Goal: Task Accomplishment & Management: Use online tool/utility

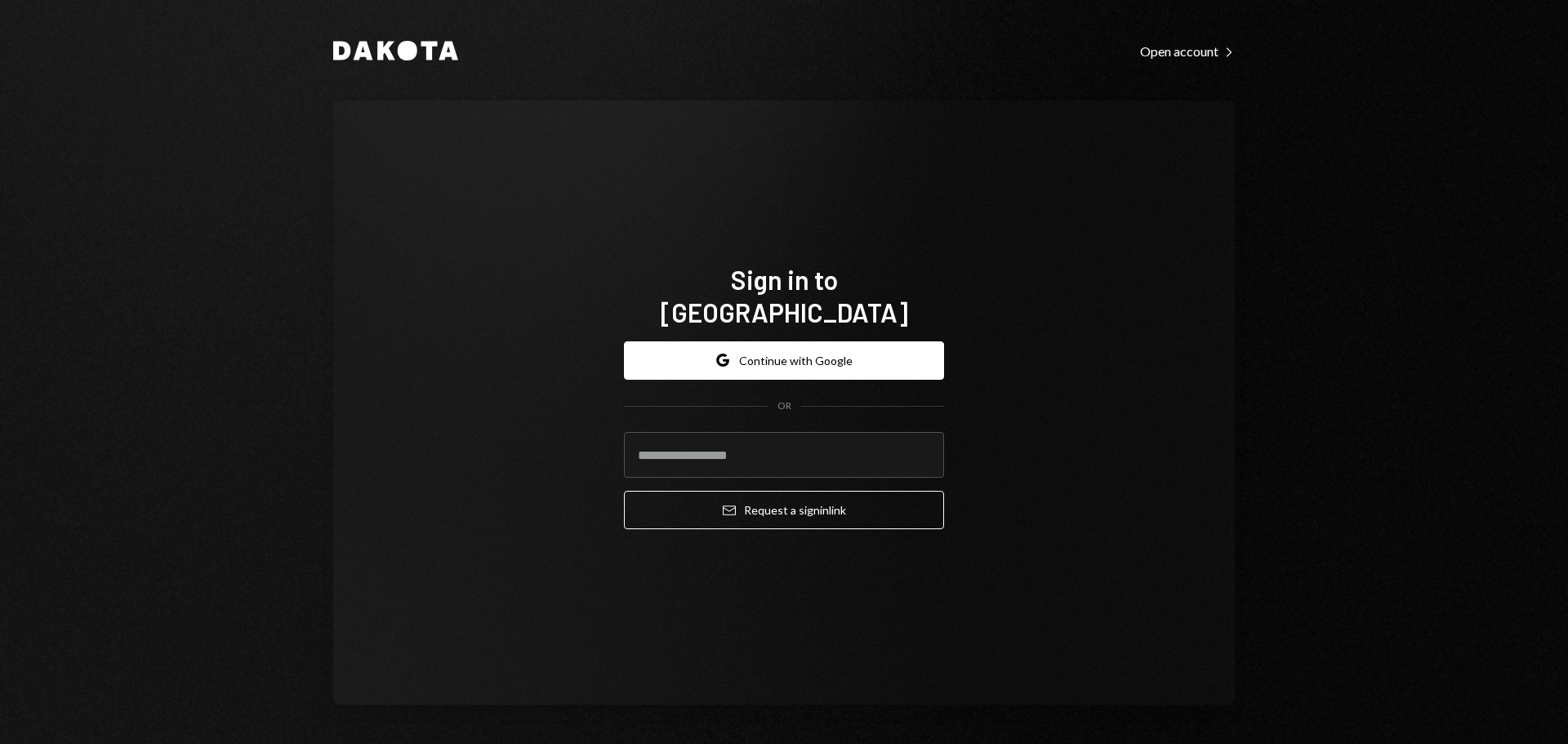
click at [770, 365] on form "Google Continue with Google OR Email Request a sign in link" at bounding box center [784, 435] width 320 height 188
click at [774, 350] on button "Google Continue with Google" at bounding box center [784, 360] width 320 height 38
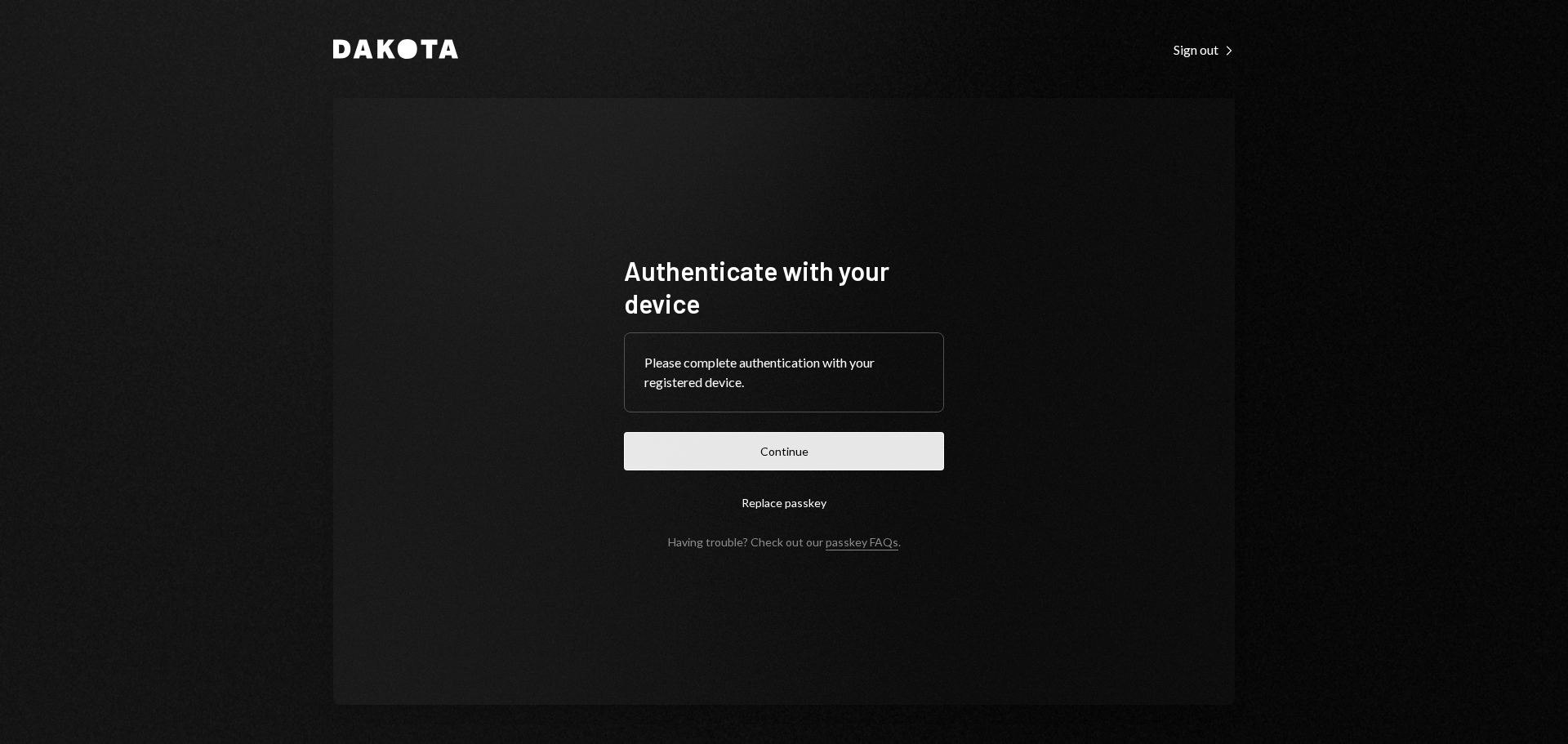
click at [738, 441] on button "Continue" at bounding box center [784, 450] width 320 height 38
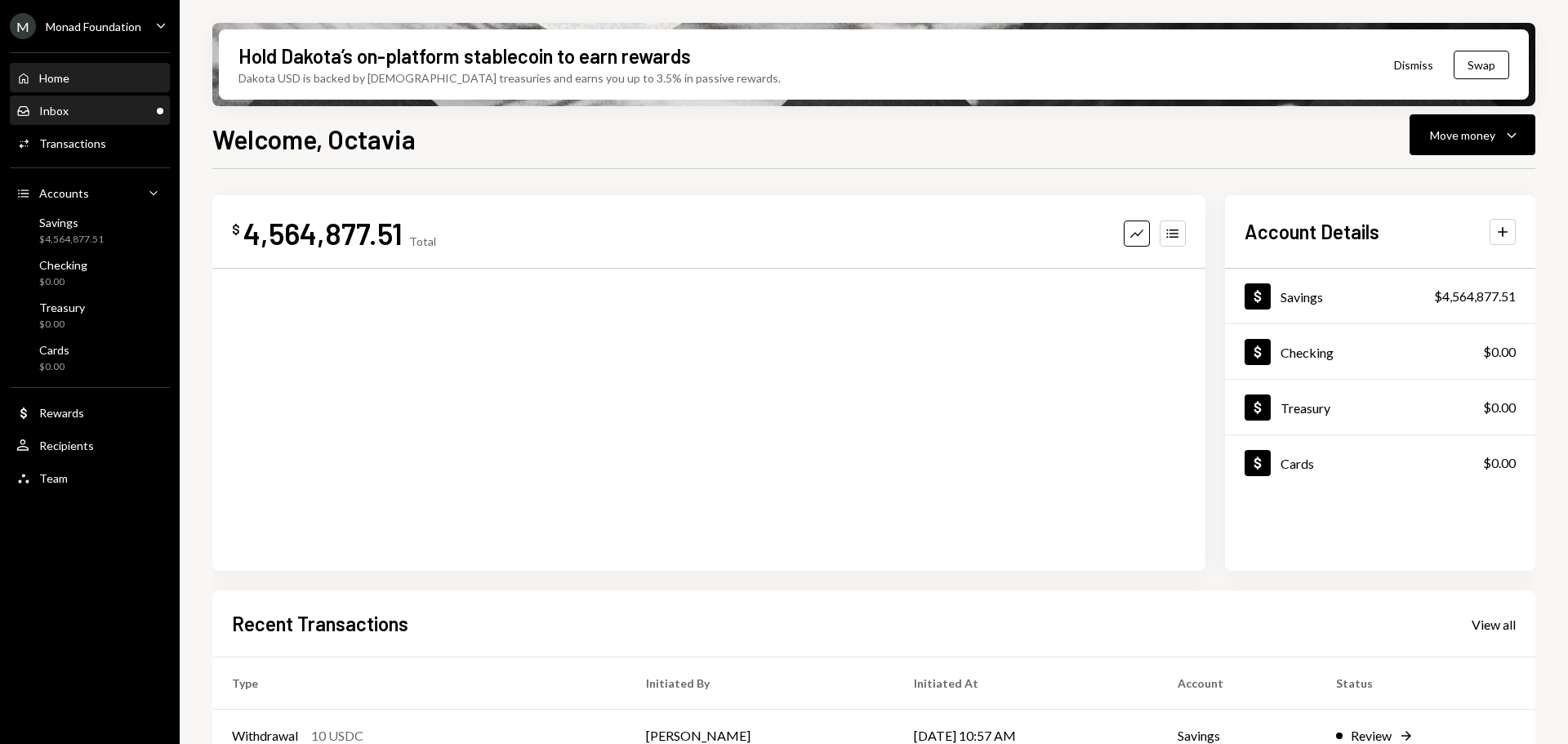
click at [79, 114] on div "Inbox Inbox" at bounding box center [90, 111] width 147 height 14
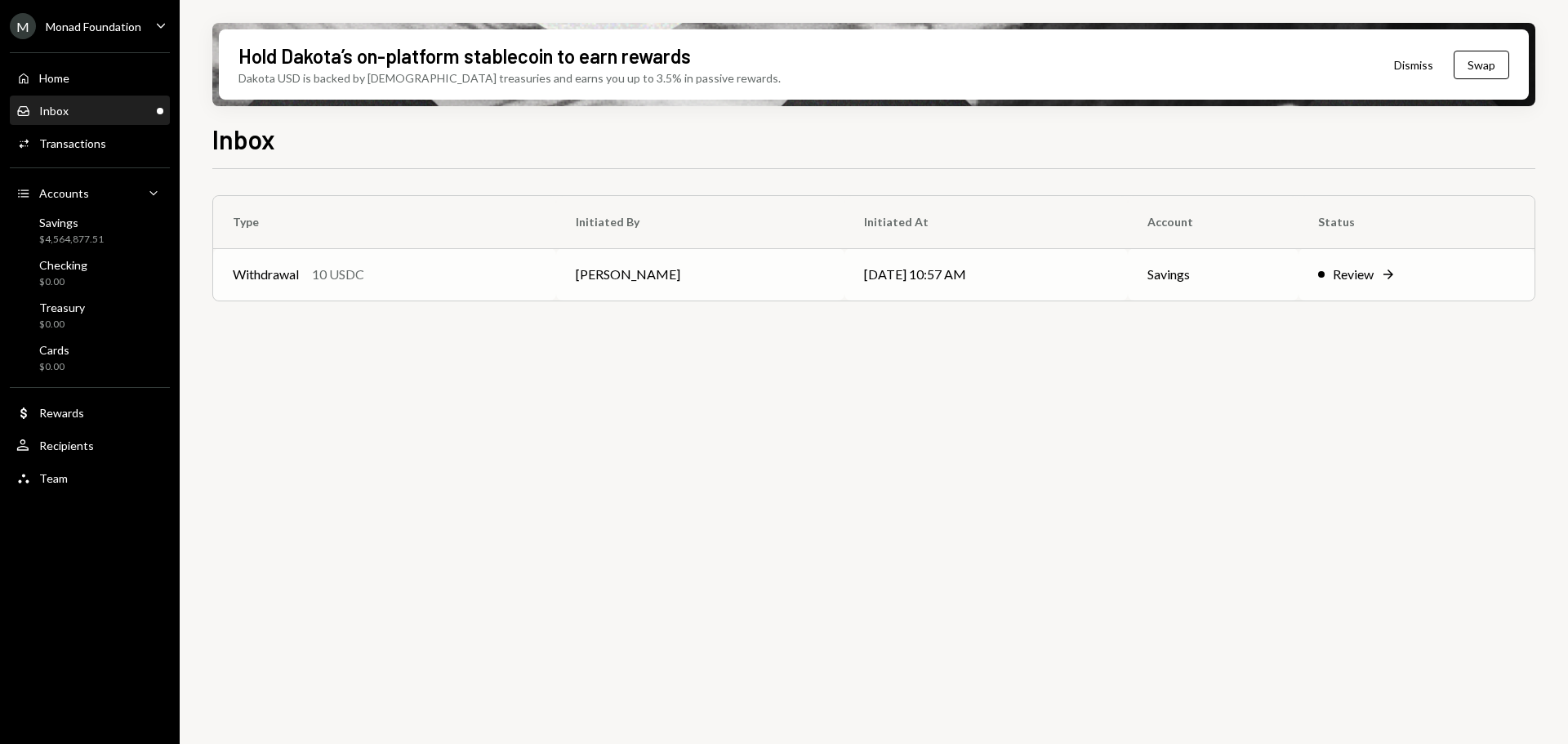
click at [403, 276] on div "Withdrawal 10 USDC" at bounding box center [385, 274] width 304 height 19
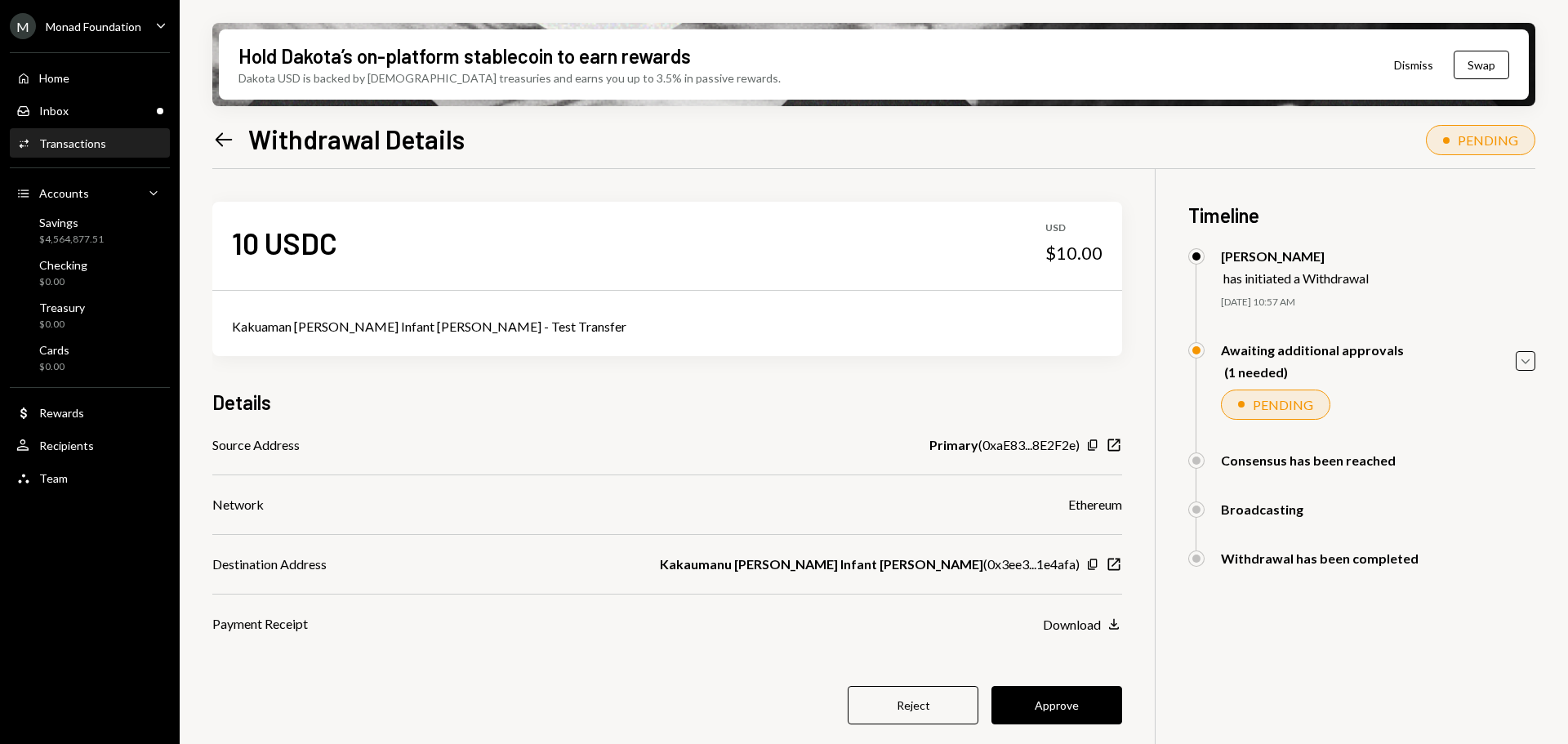
click at [1045, 709] on button "Approve" at bounding box center [1057, 704] width 131 height 38
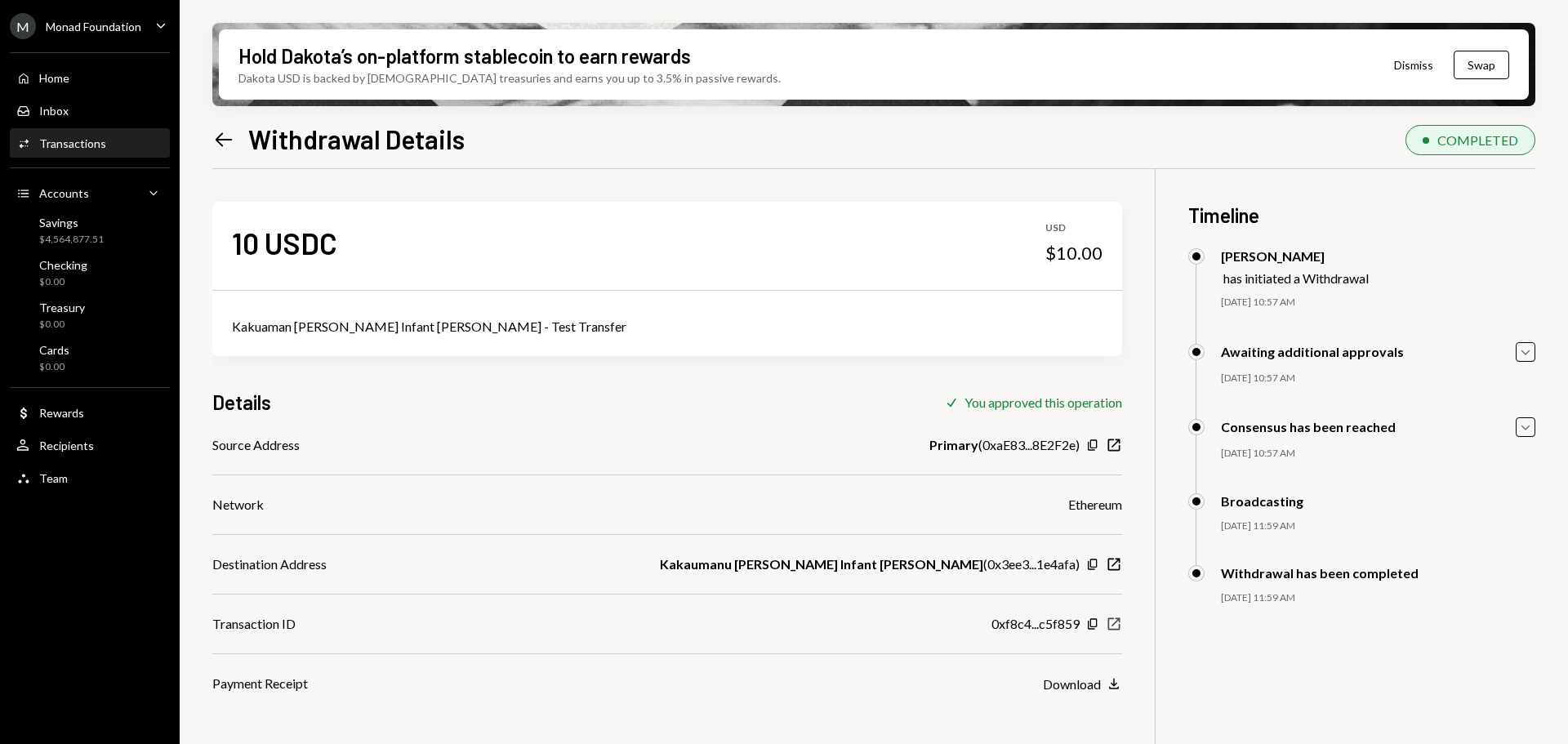
click at [1113, 622] on icon "New Window" at bounding box center [1113, 623] width 16 height 16
click at [90, 142] on div "Transactions" at bounding box center [72, 143] width 67 height 14
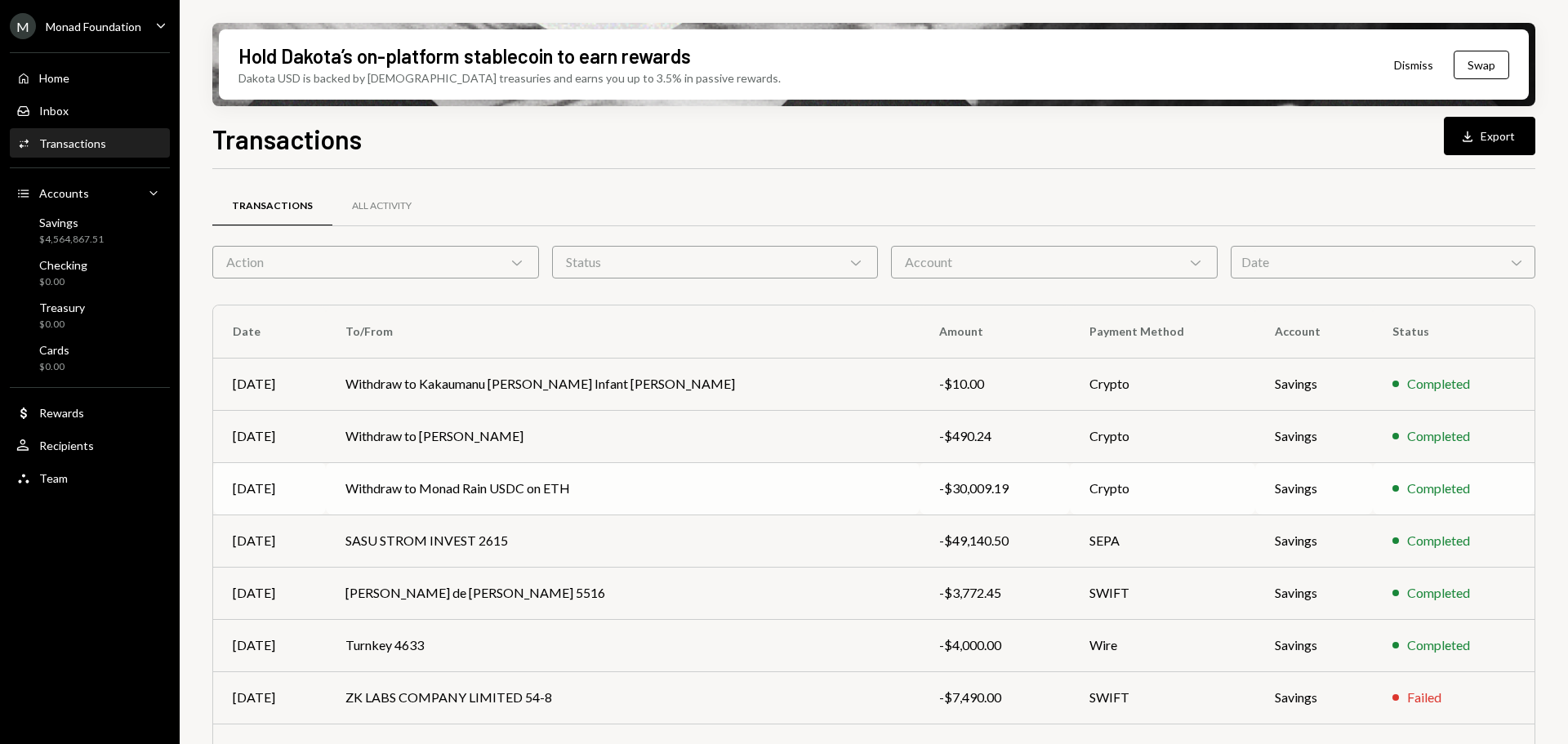
scroll to position [82, 0]
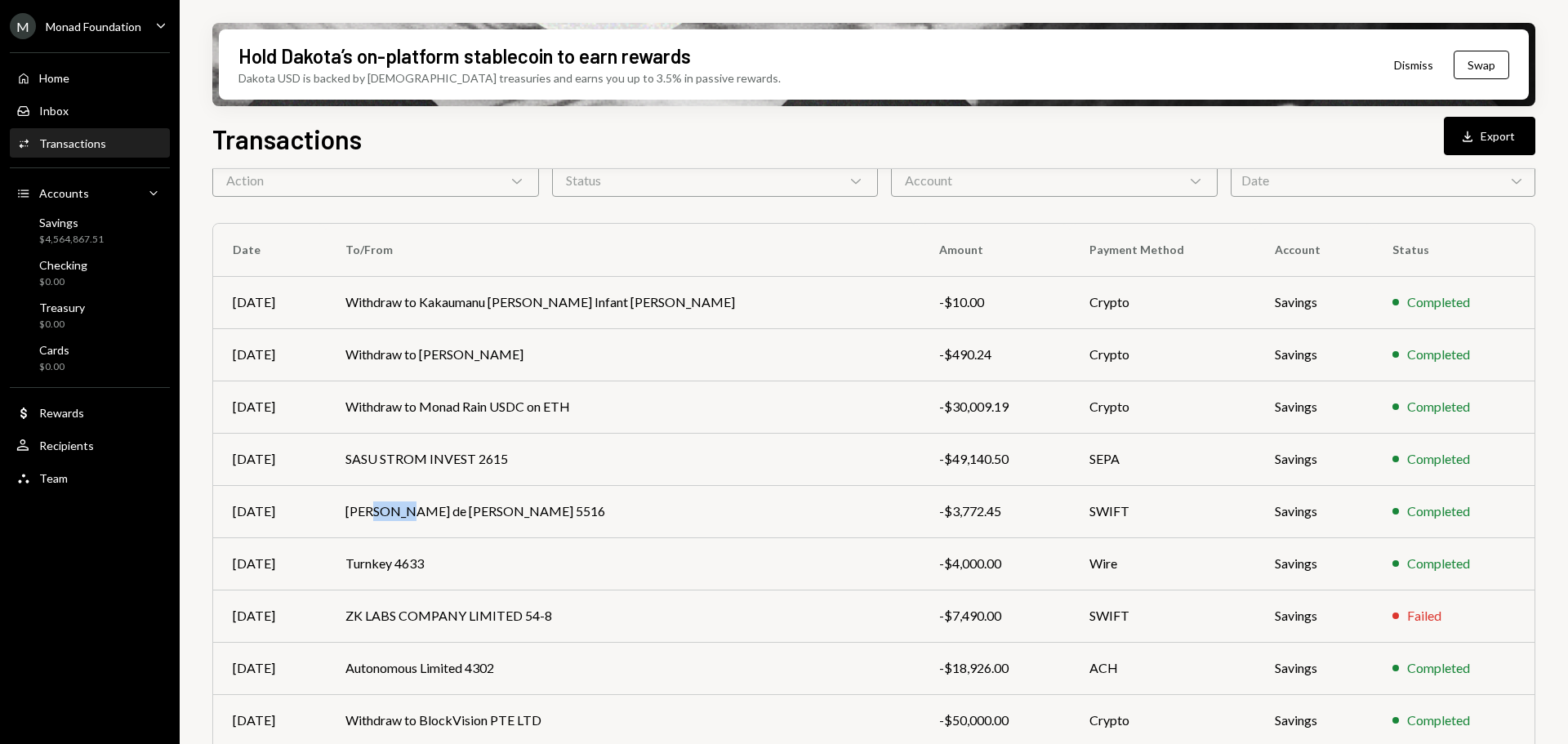
drag, startPoint x: 403, startPoint y: 513, endPoint x: 534, endPoint y: 515, distance: 131.0
click at [382, 516] on td "[PERSON_NAME] de [PERSON_NAME] 5516" at bounding box center [623, 511] width 594 height 52
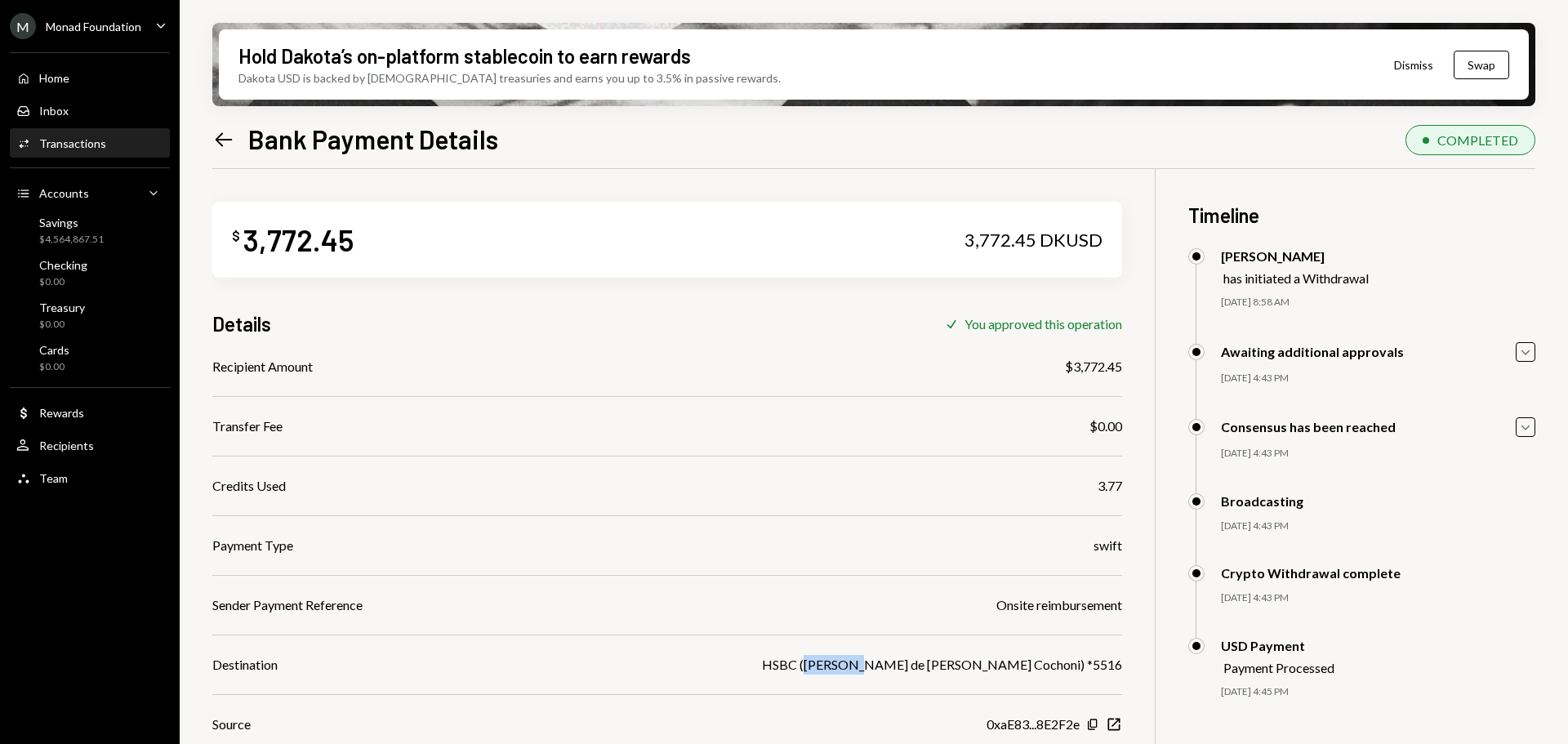
drag, startPoint x: 989, startPoint y: 663, endPoint x: 946, endPoint y: 662, distance: 43.0
click at [946, 662] on div "HSBC ([PERSON_NAME] de [PERSON_NAME] Cochoni) *5516" at bounding box center [942, 664] width 360 height 19
copy div "[PERSON_NAME]"
click at [84, 225] on div "Savings" at bounding box center [71, 222] width 64 height 14
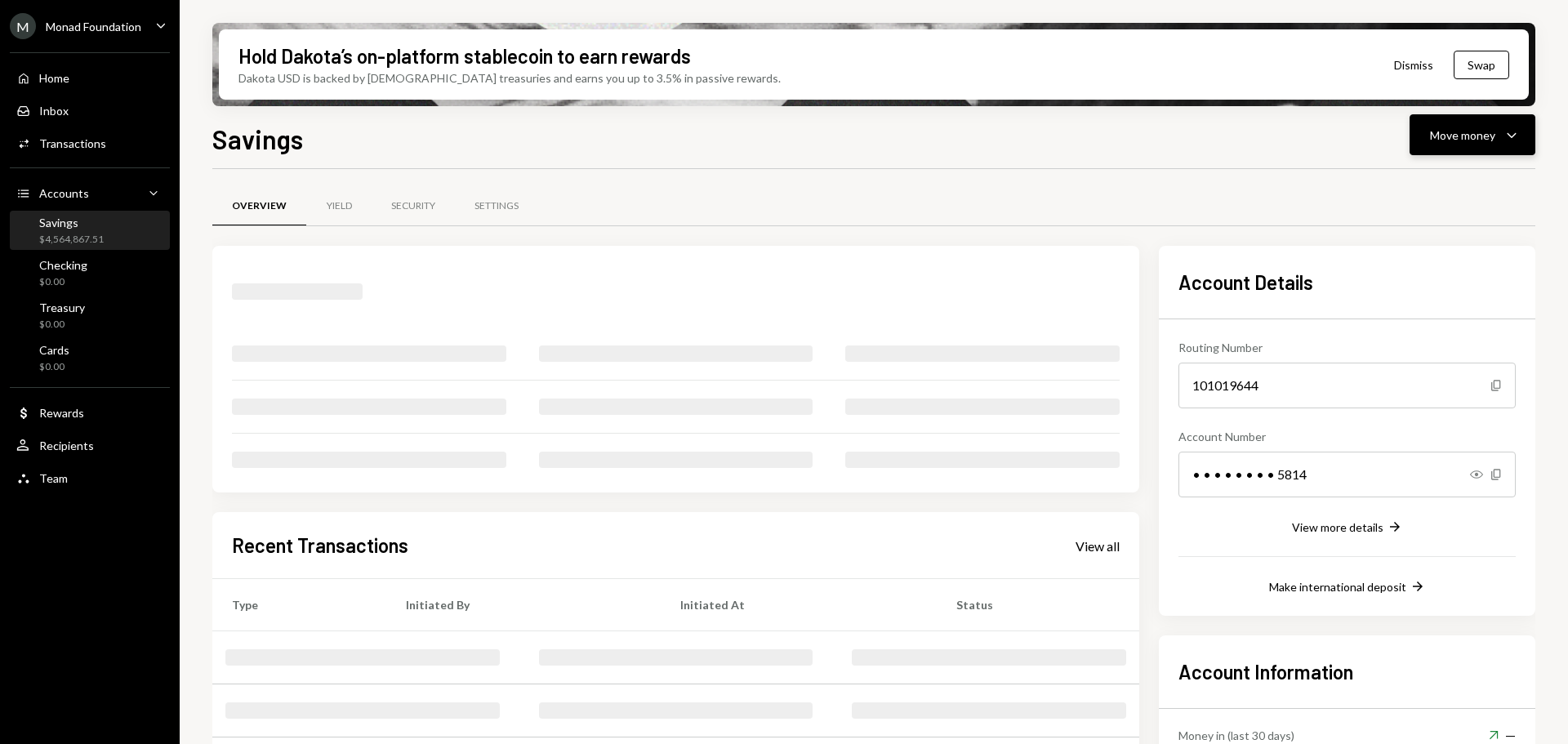
click at [1499, 126] on div "Move money Caret Down" at bounding box center [1473, 134] width 85 height 19
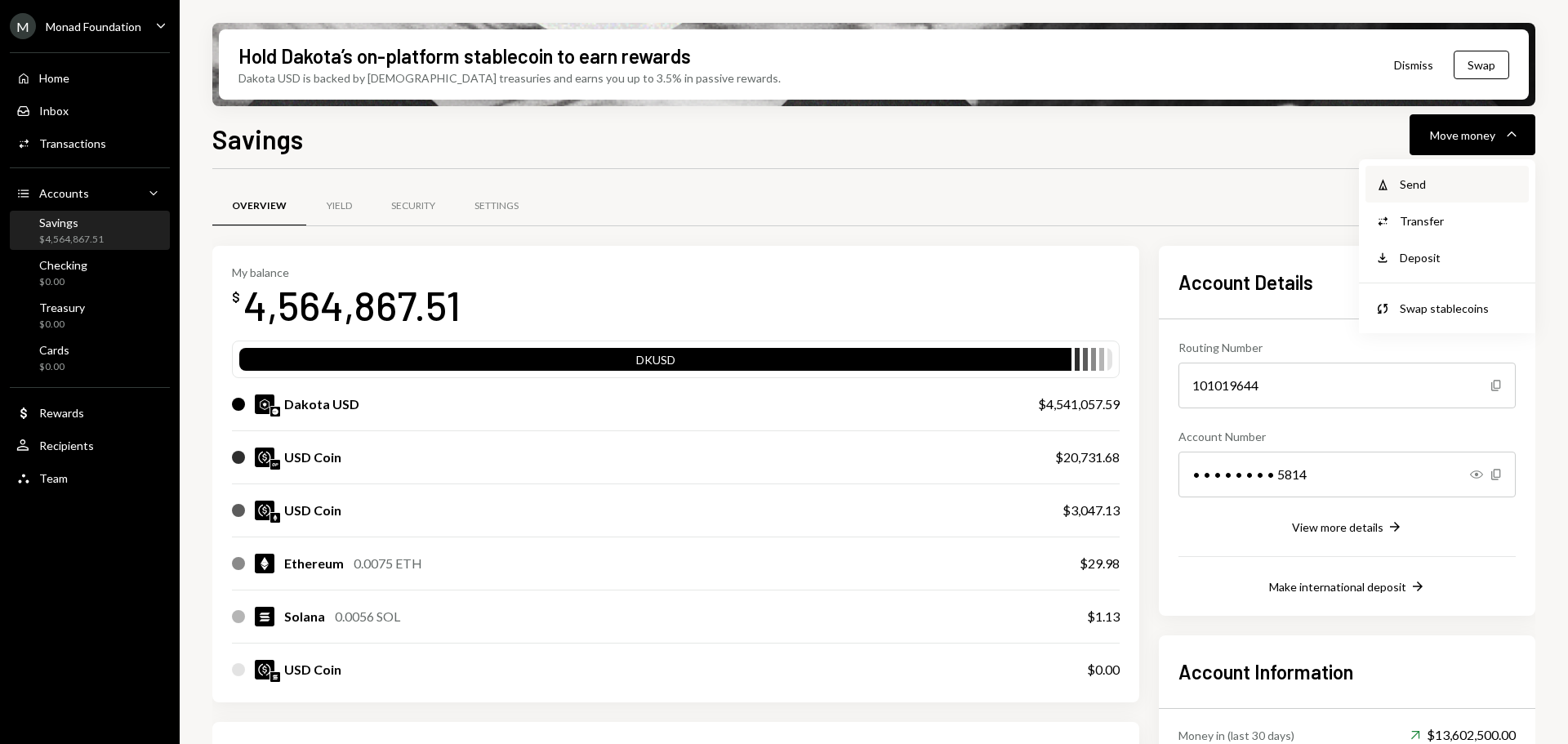
click at [1433, 168] on div "Withdraw Send" at bounding box center [1446, 184] width 163 height 37
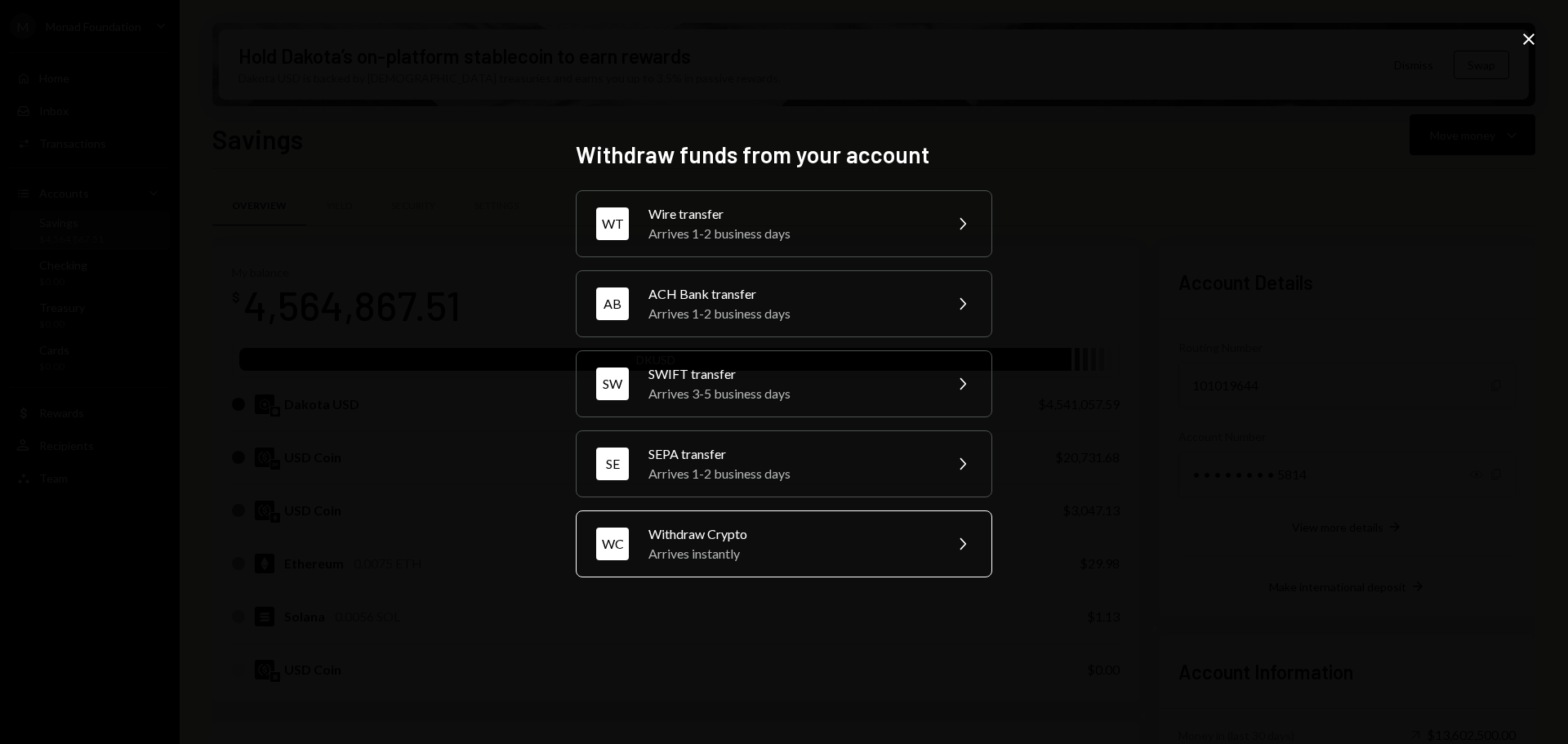
click at [754, 546] on div "Arrives instantly" at bounding box center [791, 553] width 284 height 19
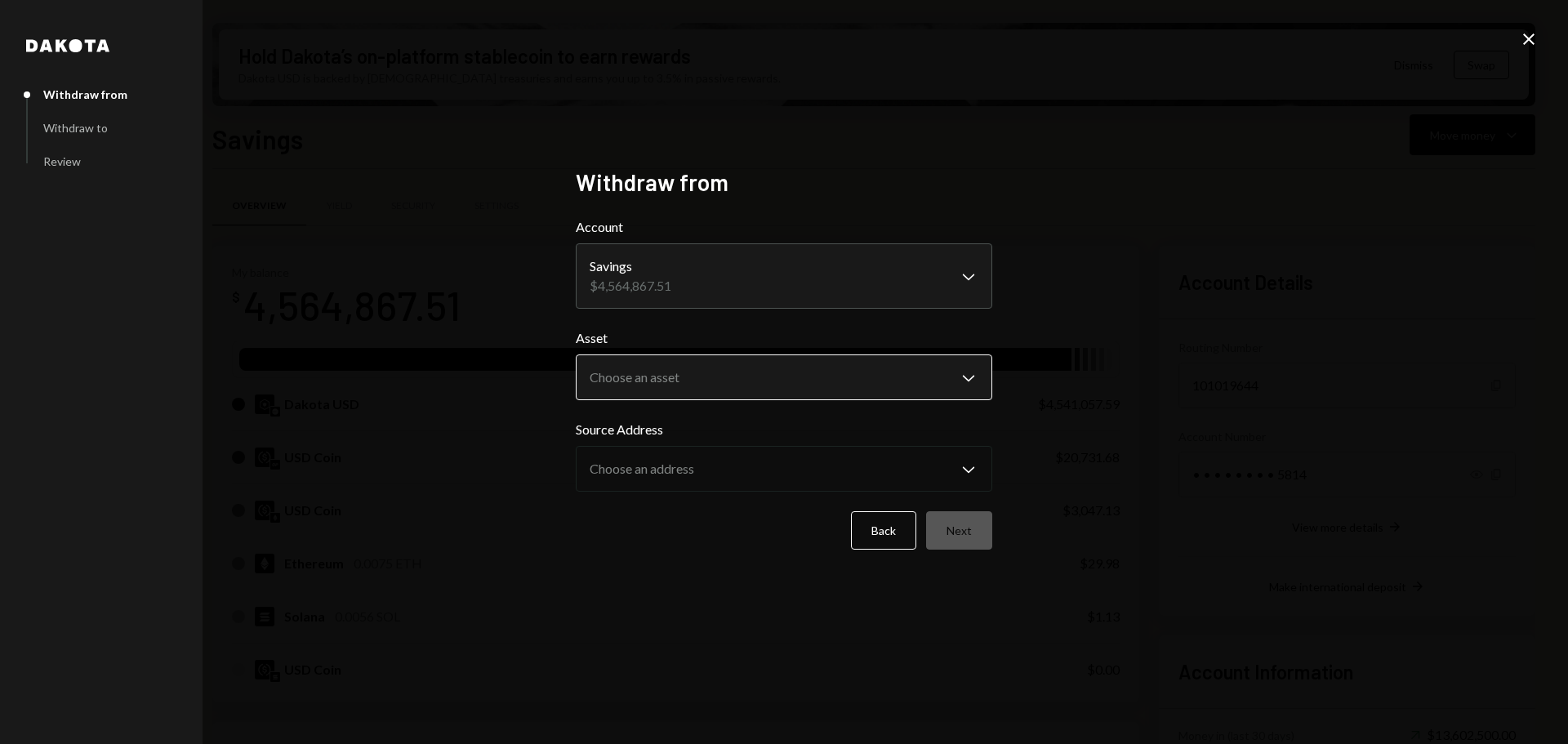
click at [739, 374] on body "M Monad Foundation Caret Down Home Home Inbox Inbox Activities Transactions Acc…" at bounding box center [784, 372] width 1568 height 744
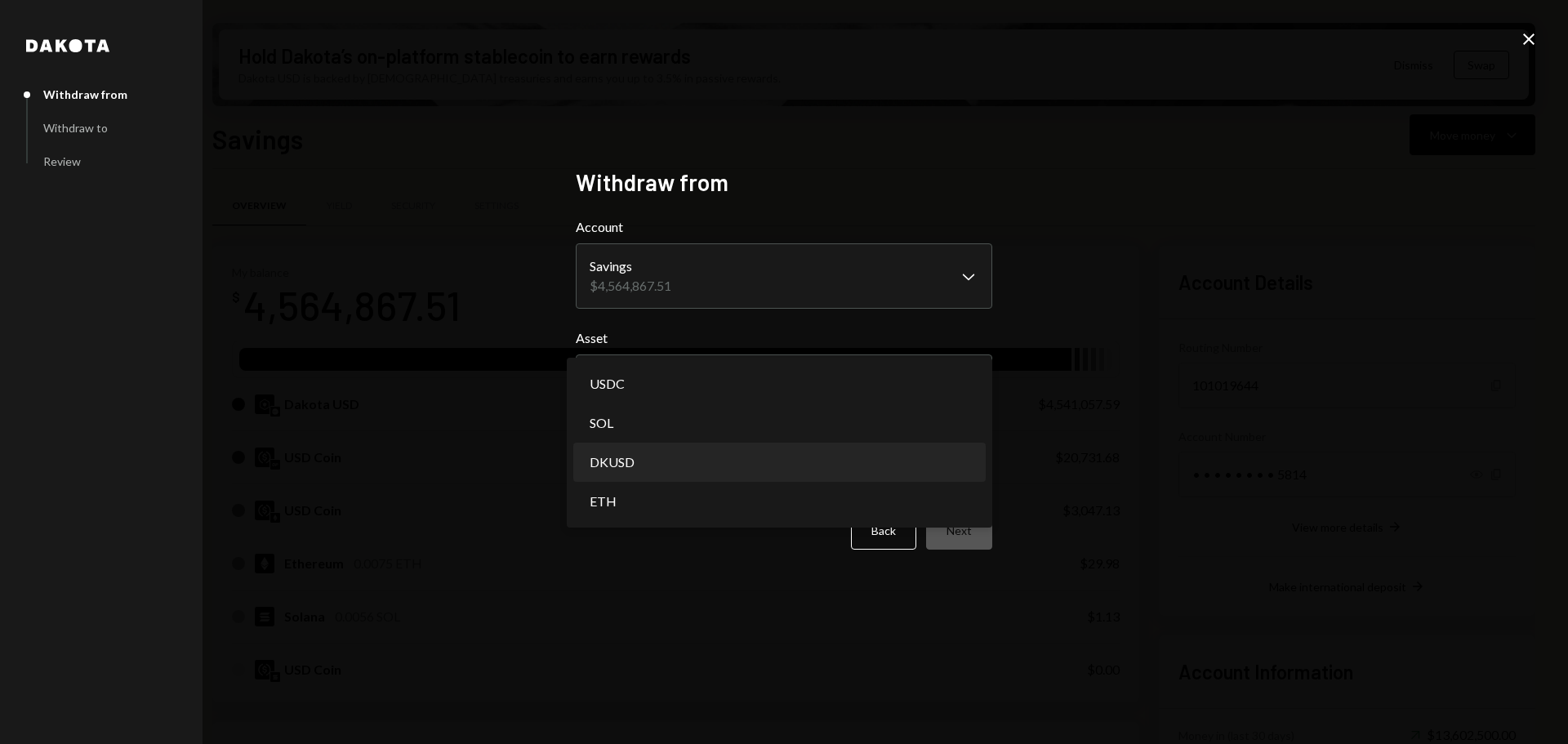
select select "*****"
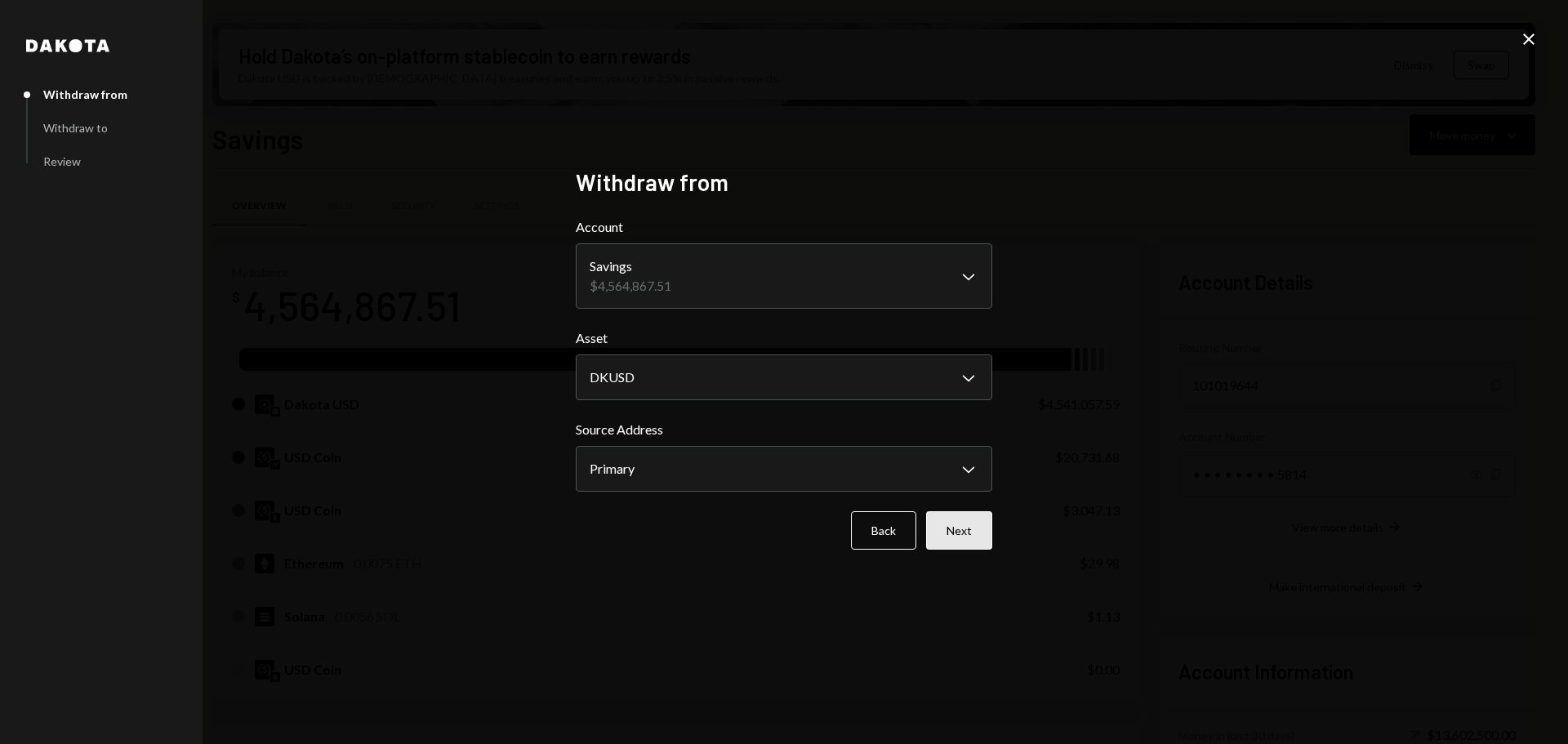
click at [972, 523] on button "Next" at bounding box center [959, 529] width 66 height 38
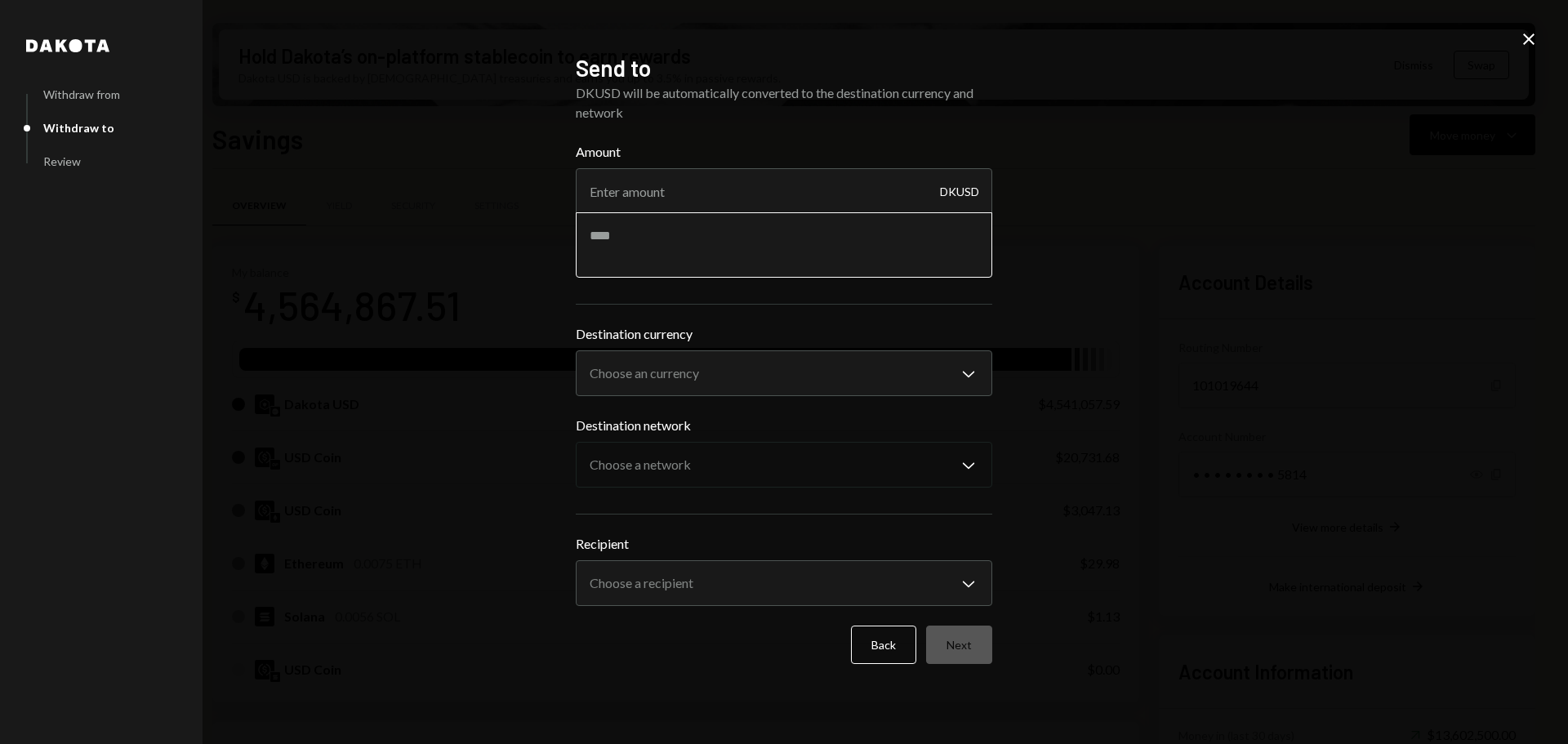
click at [625, 231] on textarea at bounding box center [784, 244] width 416 height 65
click at [589, 187] on input "Amount" at bounding box center [784, 191] width 416 height 46
type input "790"
click at [694, 228] on textarea at bounding box center [784, 244] width 416 height 65
paste textarea "**********"
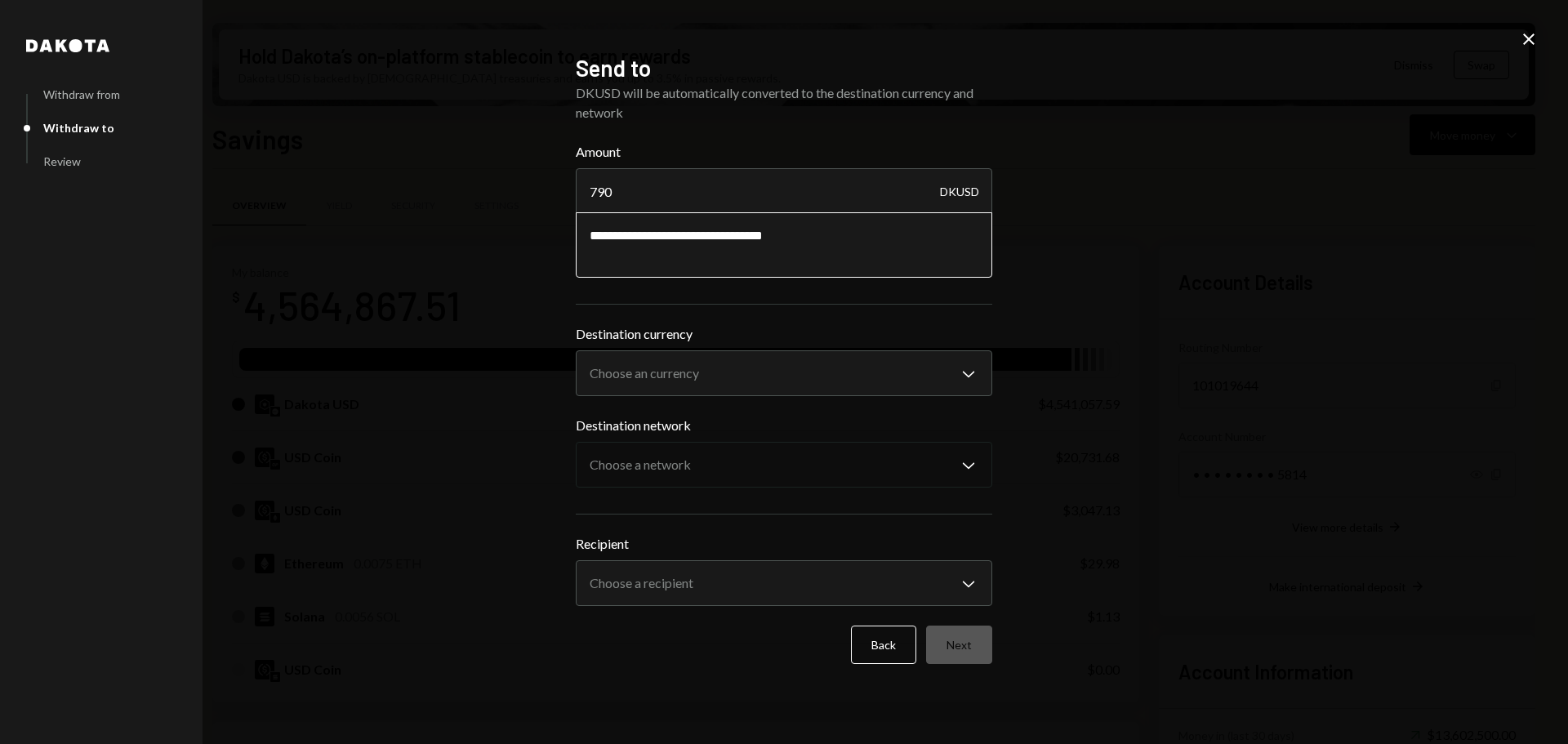
type textarea "**********"
click at [658, 369] on body "M Monad Foundation Caret Down Home Home Inbox Inbox Activities Transactions Acc…" at bounding box center [784, 372] width 1568 height 744
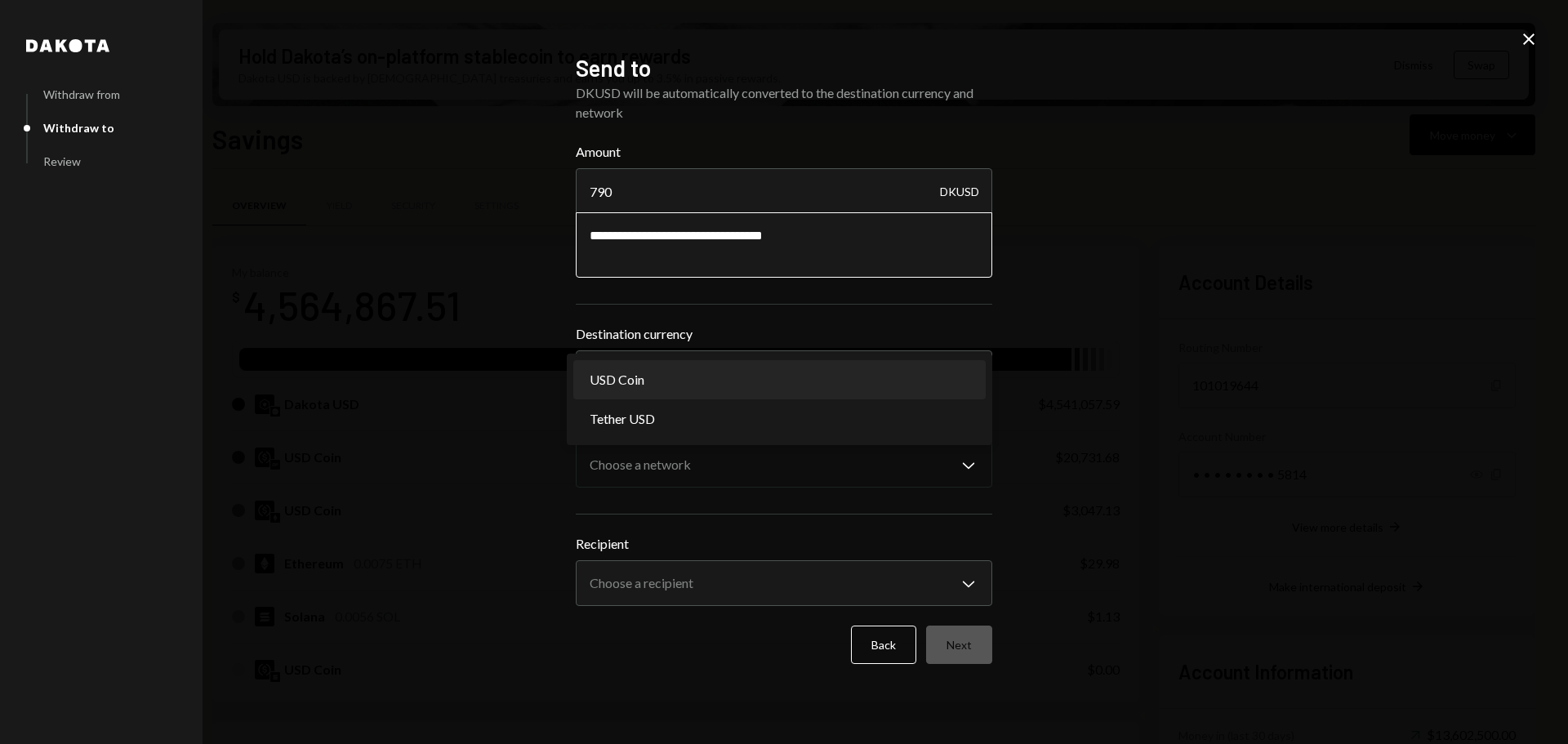
select select "****"
drag, startPoint x: 650, startPoint y: 415, endPoint x: 651, endPoint y: 378, distance: 37.0
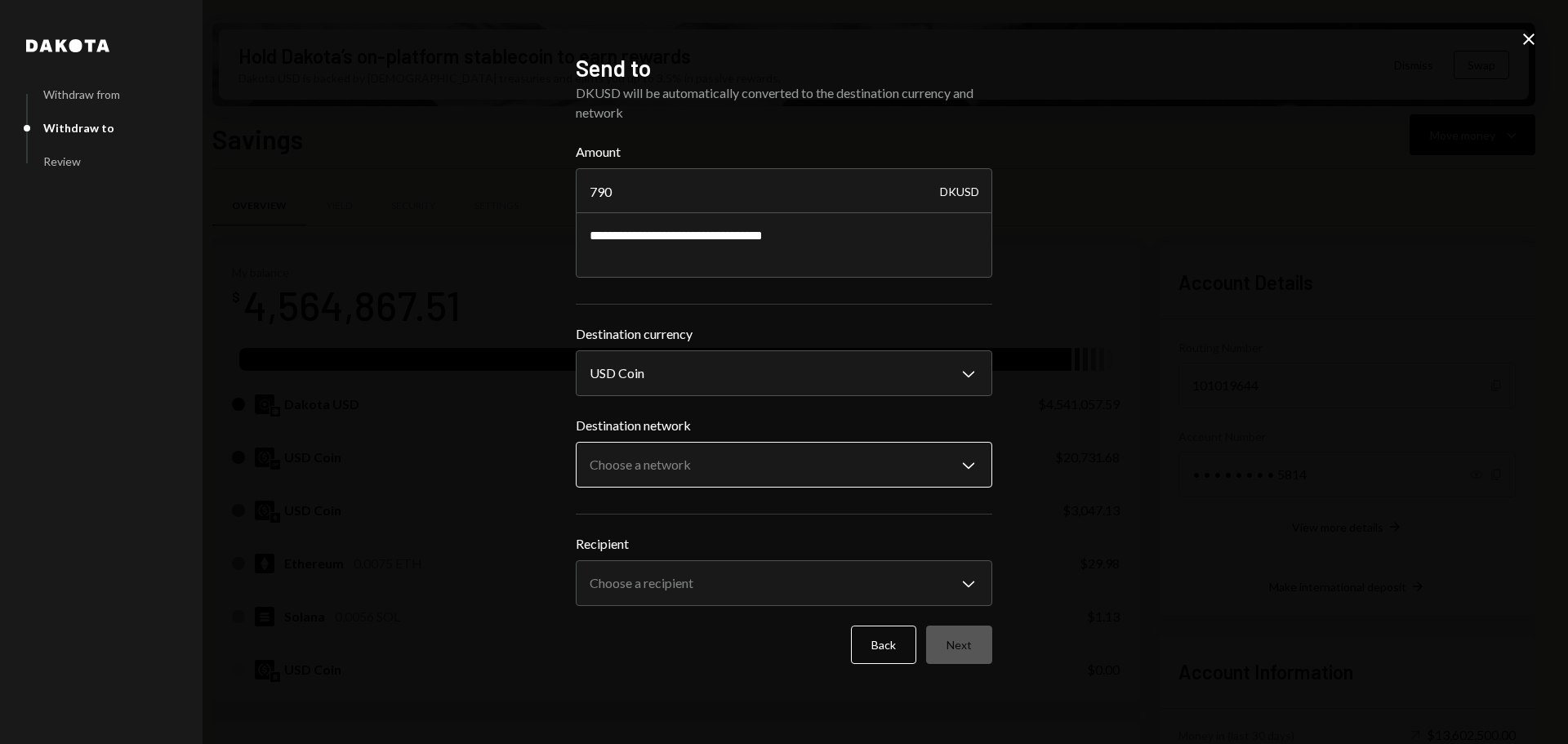
click at [692, 460] on body "M Monad Foundation Caret Down Home Home Inbox Inbox Activities Transactions Acc…" at bounding box center [784, 372] width 1568 height 744
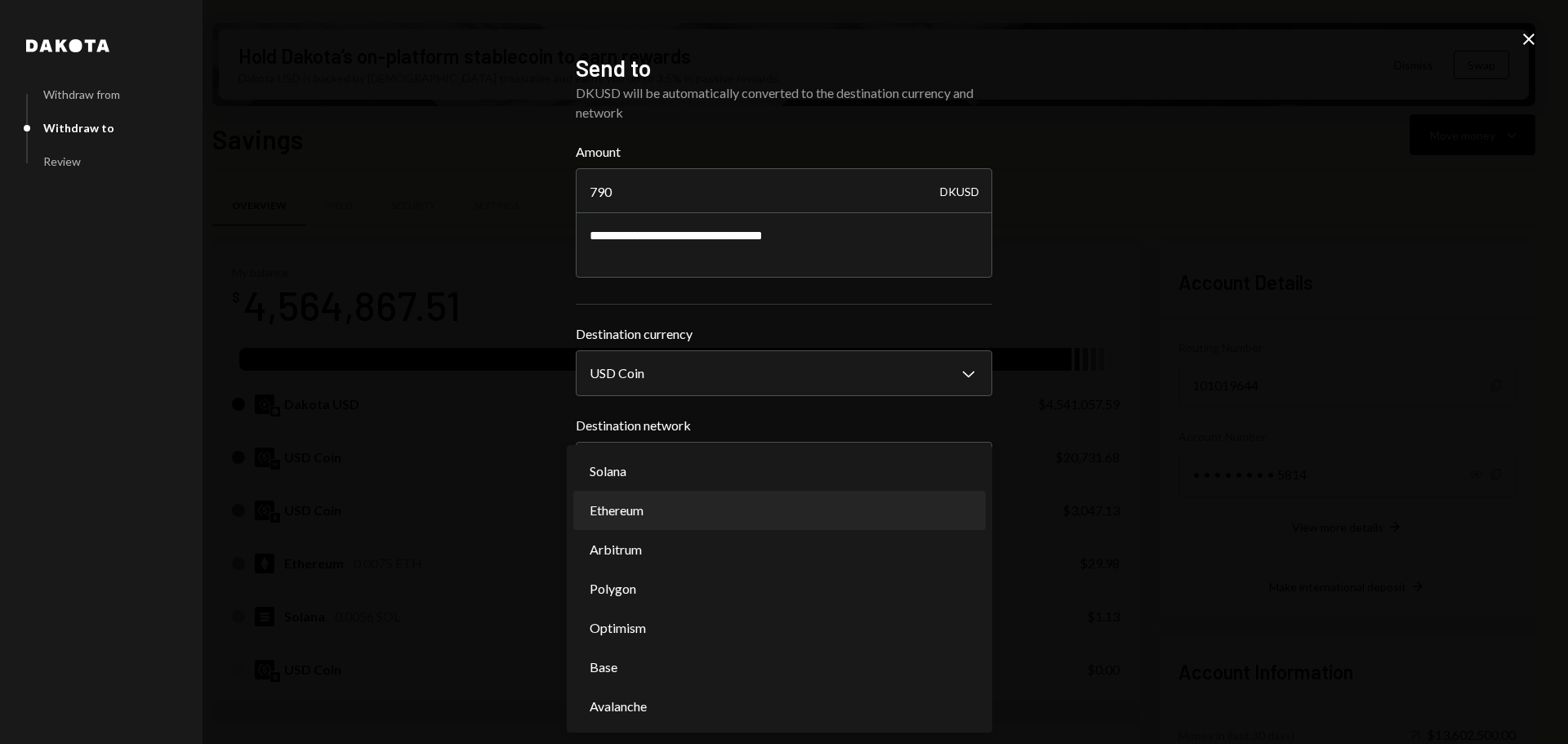
select select "**********"
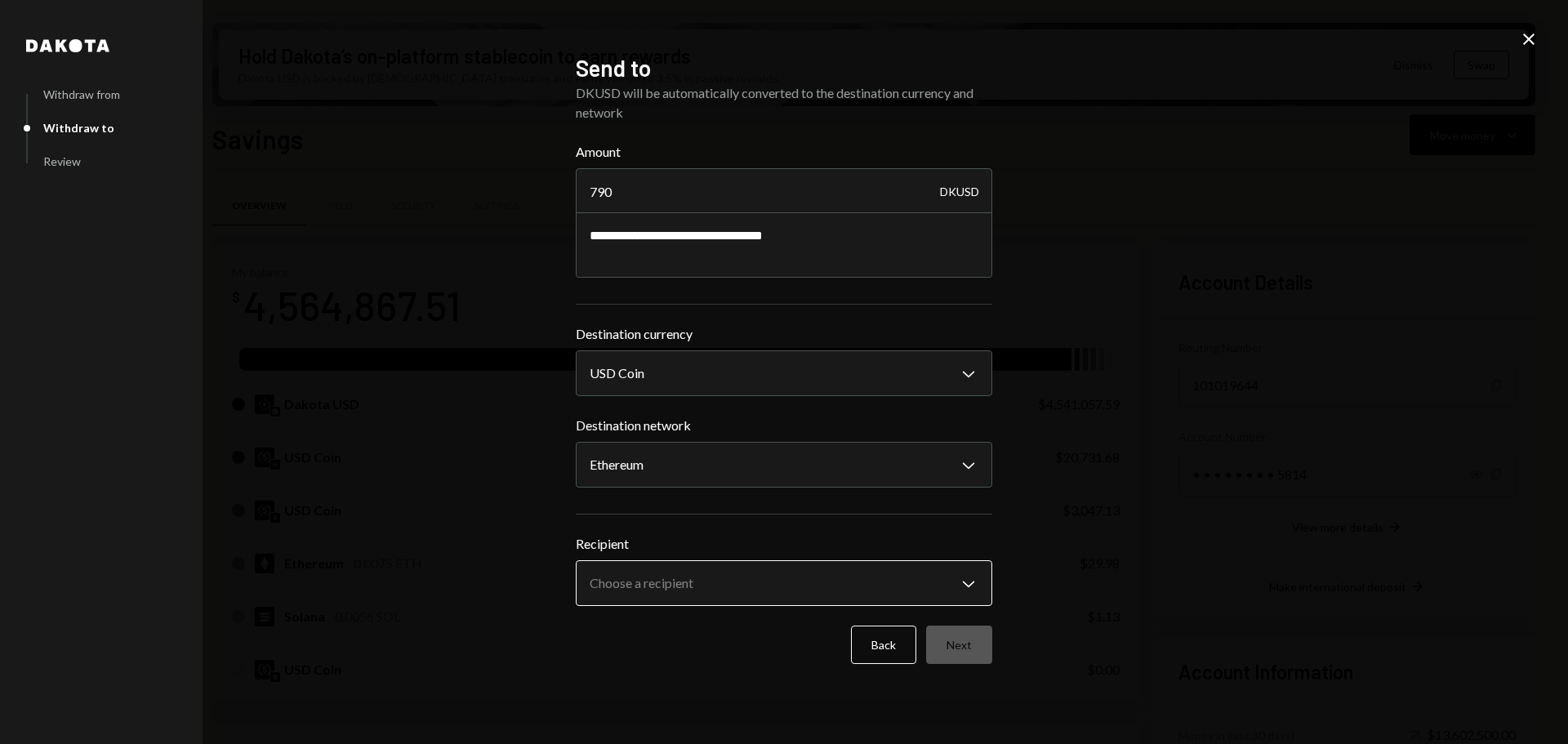
click at [711, 580] on body "M Monad Foundation Caret Down Home Home Inbox Inbox Activities Transactions Acc…" at bounding box center [784, 372] width 1568 height 744
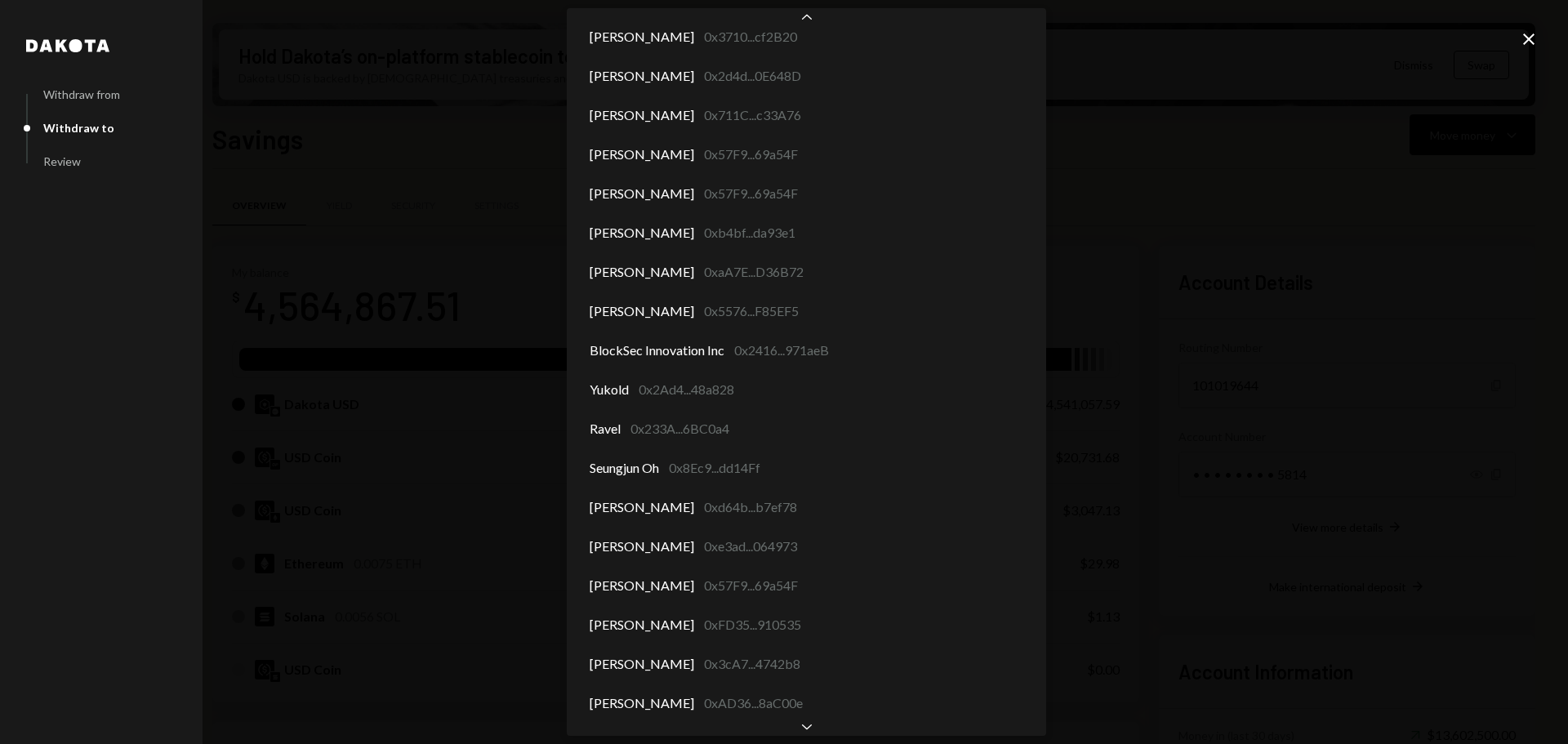
scroll to position [8005, 0]
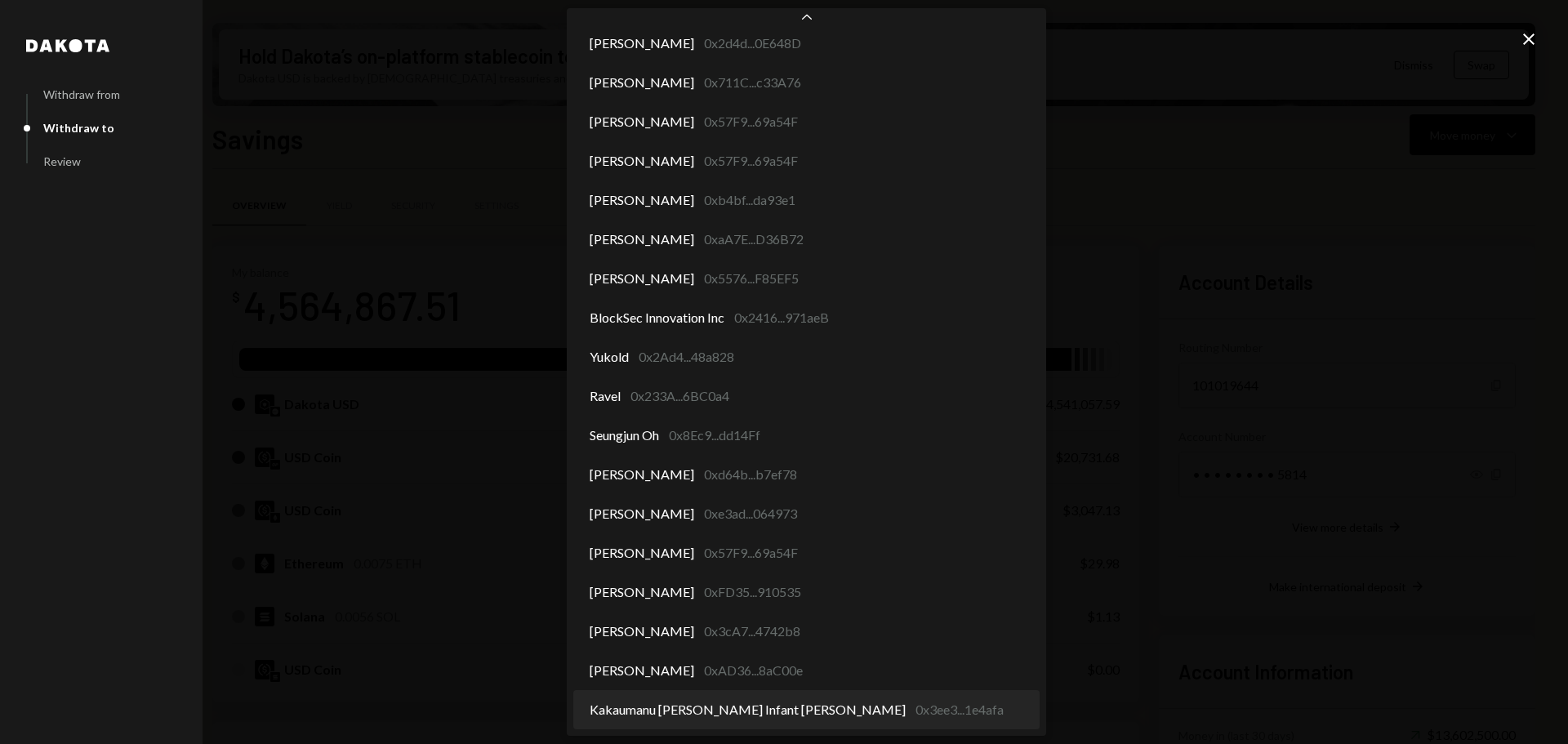
select select "**********"
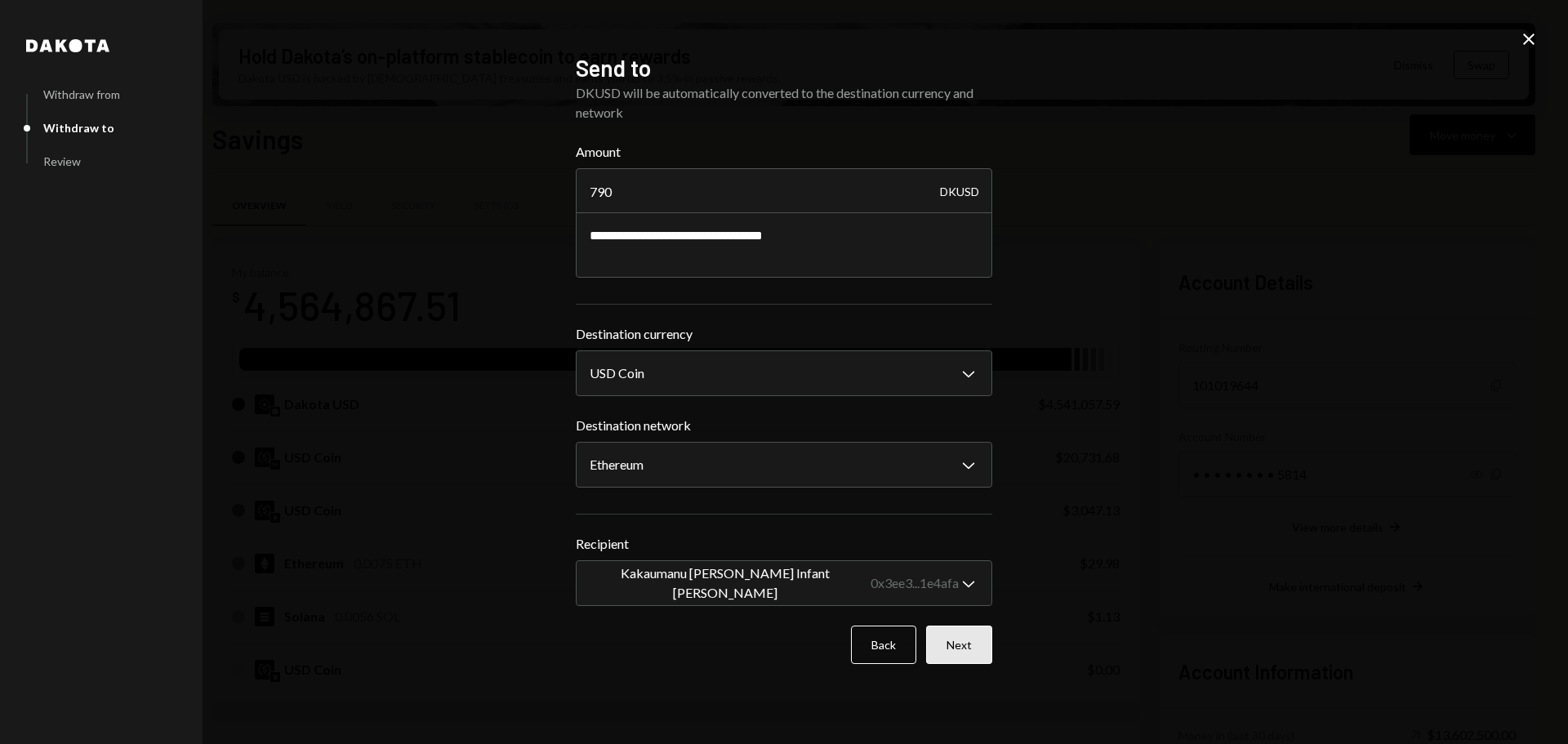
click at [964, 648] on button "Next" at bounding box center [959, 644] width 66 height 38
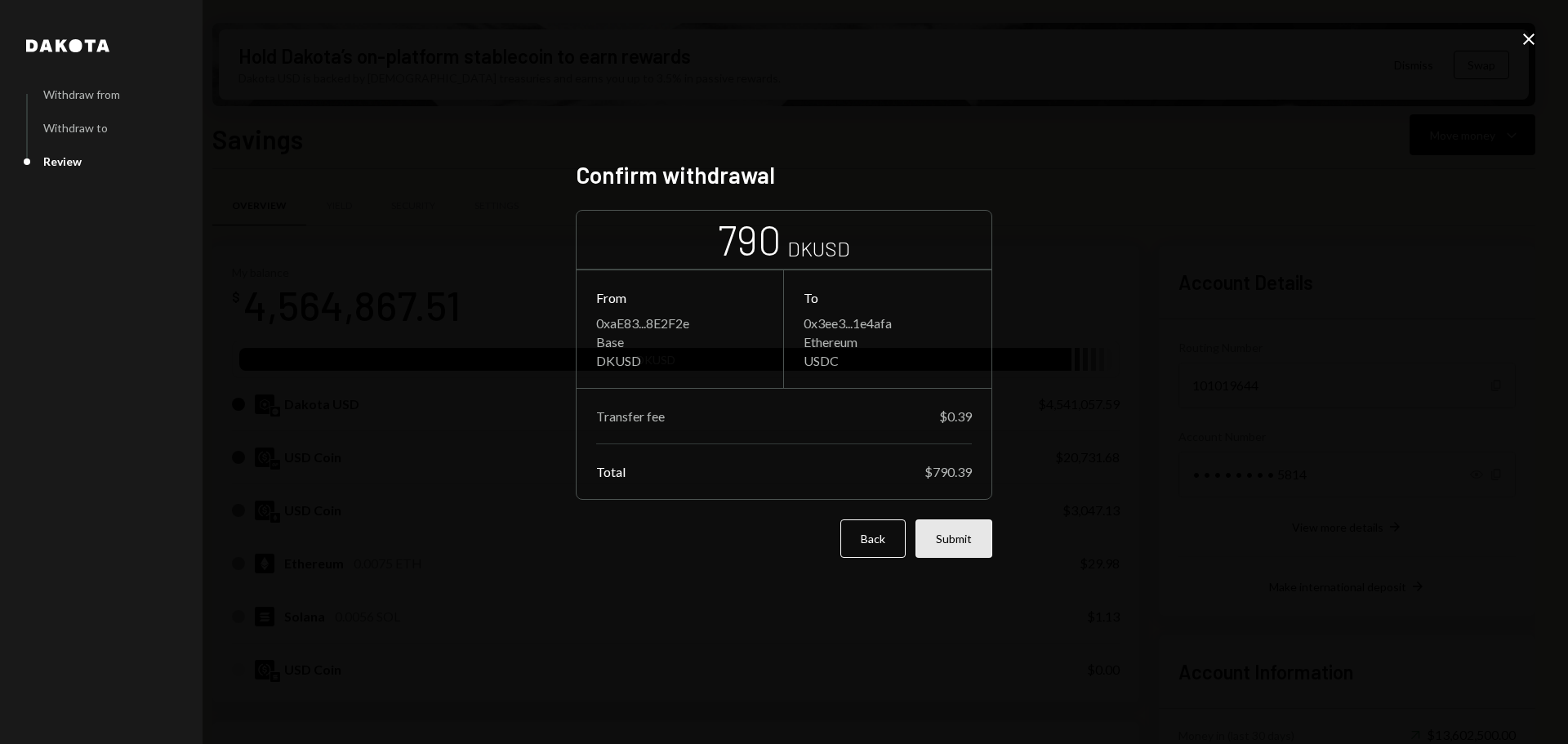
click at [950, 542] on button "Submit" at bounding box center [954, 538] width 77 height 38
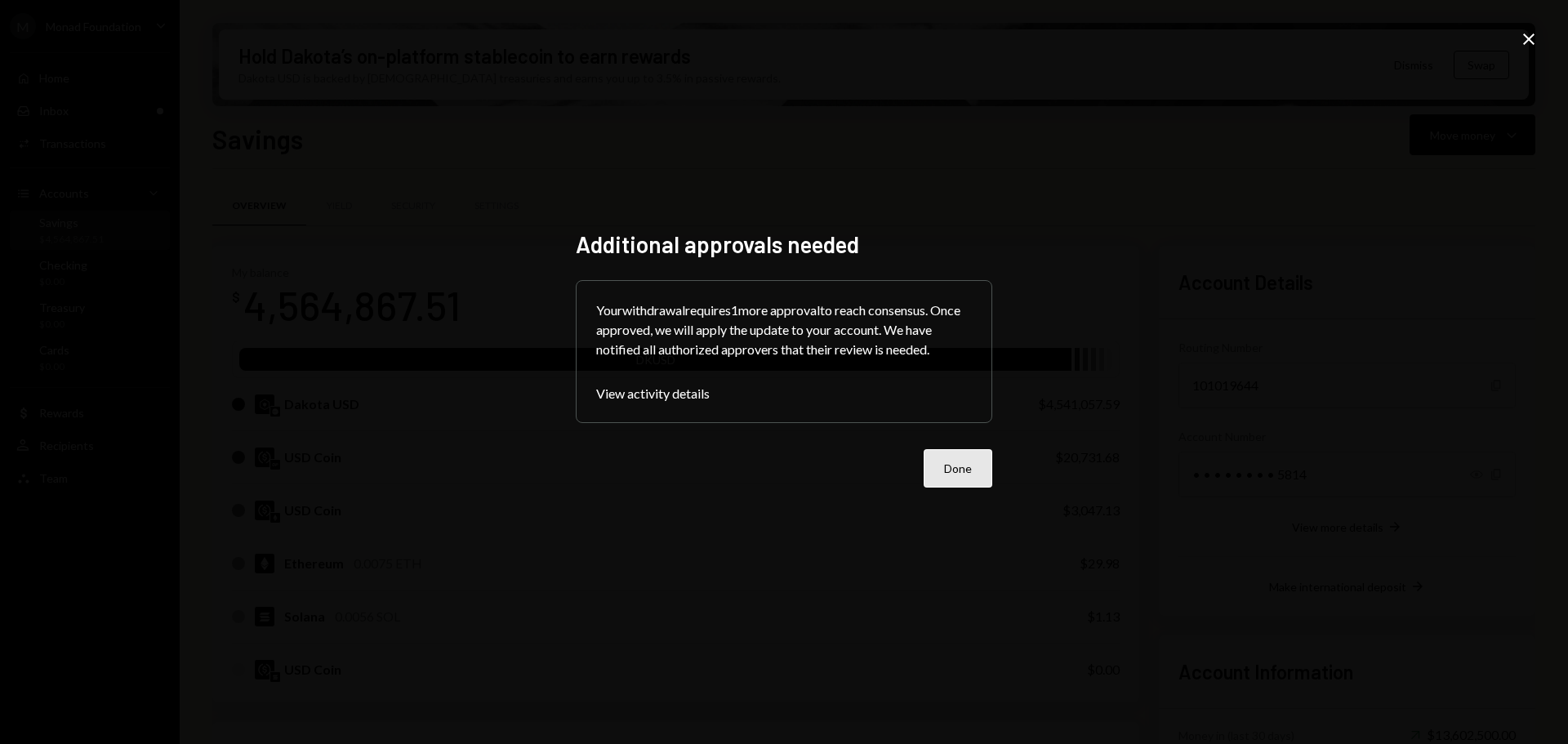
click at [961, 470] on button "Done" at bounding box center [957, 468] width 68 height 38
